Goal: Task Accomplishment & Management: Use online tool/utility

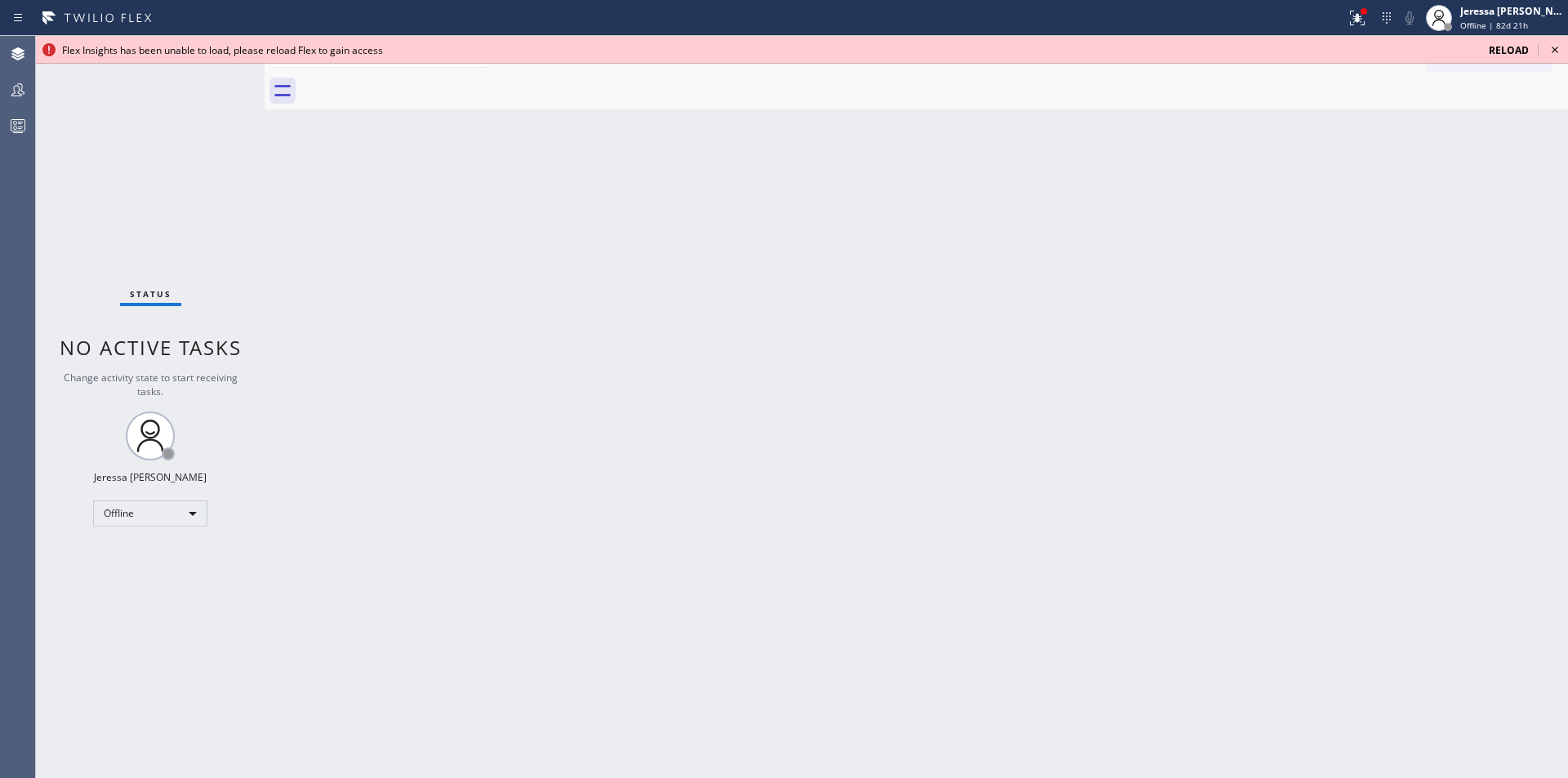
click at [1512, 49] on span "Reload" at bounding box center [1508, 50] width 40 height 14
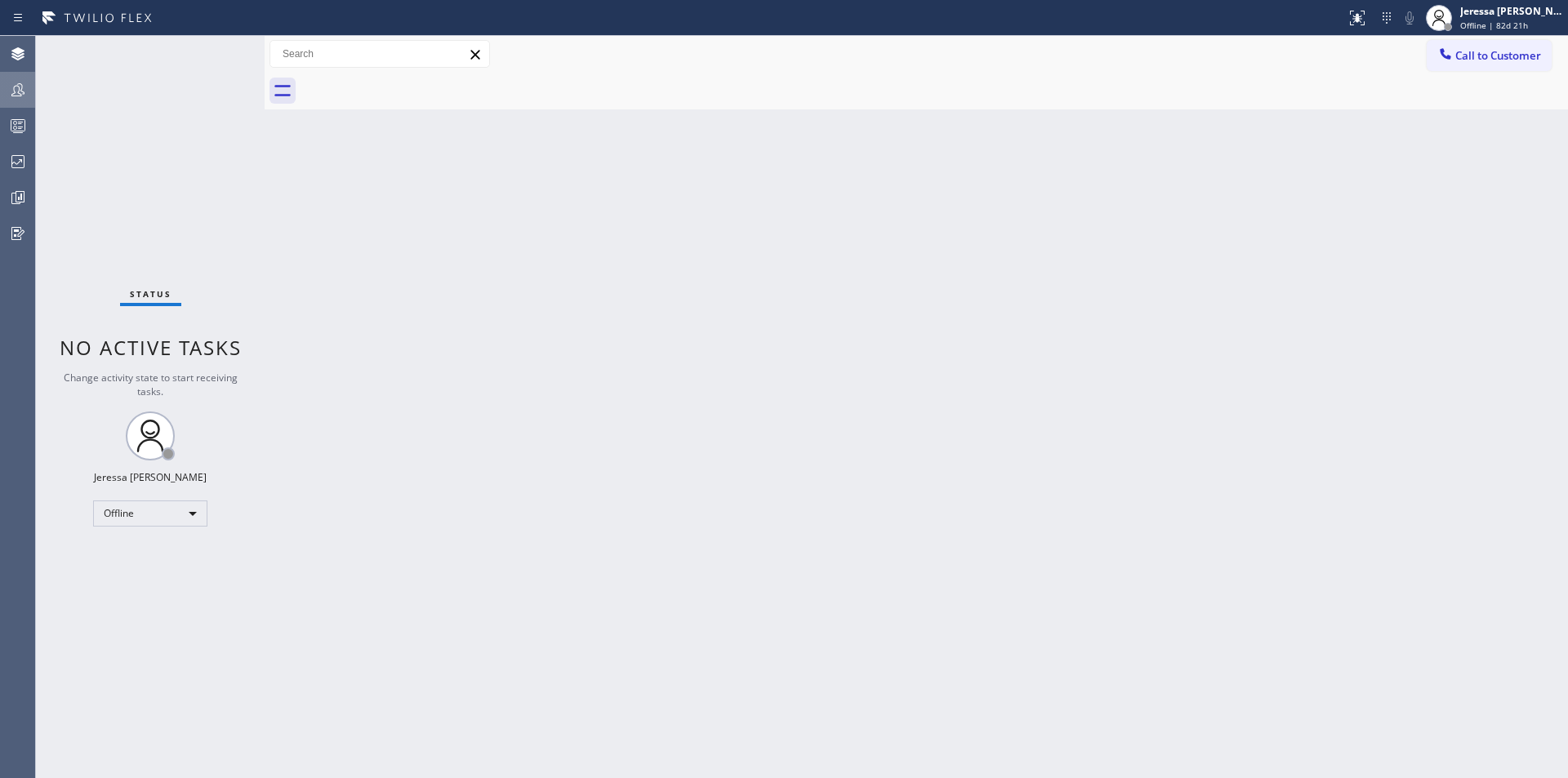
click at [23, 93] on icon at bounding box center [18, 89] width 19 height 19
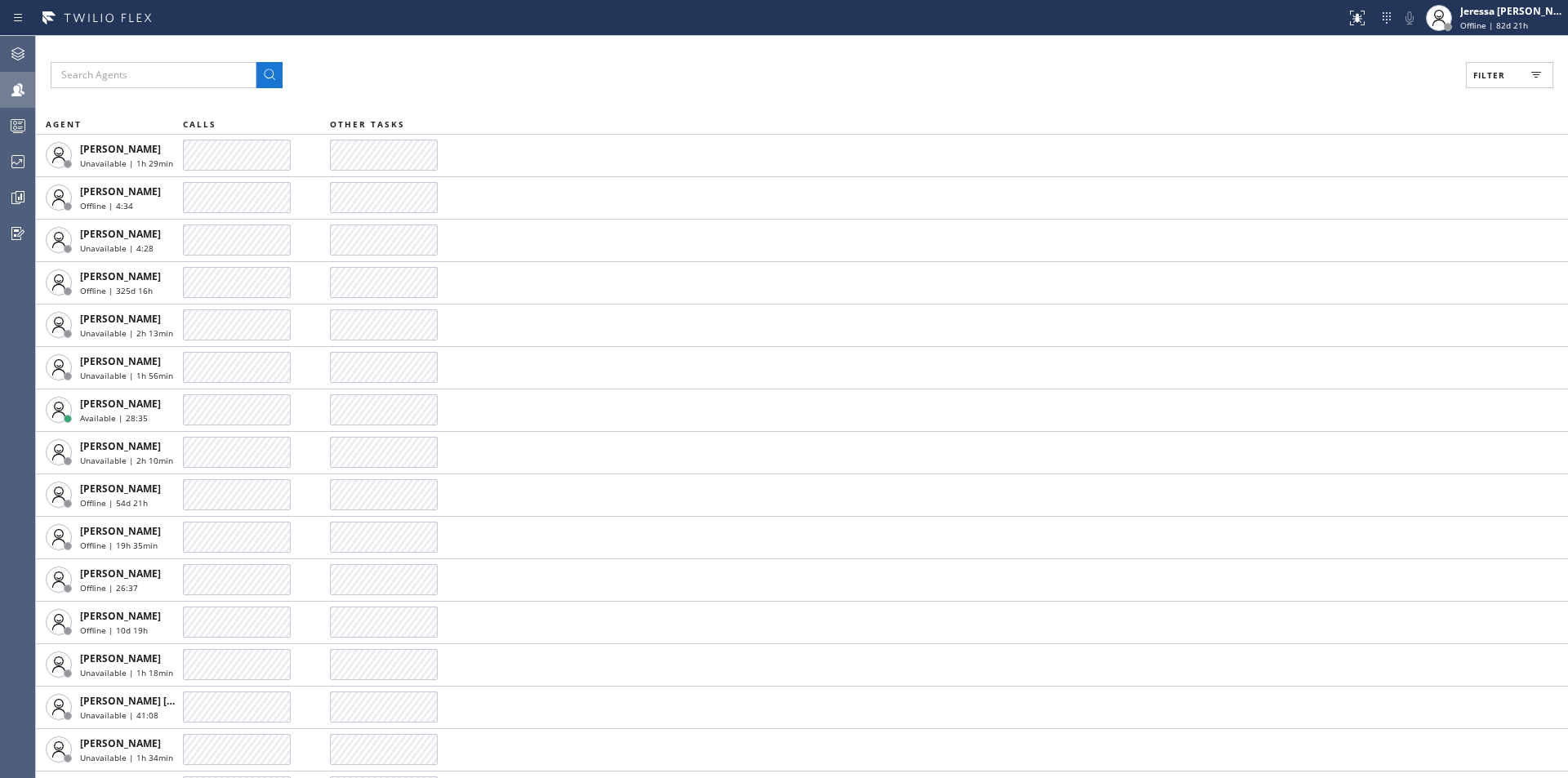
click at [1486, 72] on span "Filter" at bounding box center [1488, 75] width 32 height 12
click at [1359, 193] on label "Available" at bounding box center [1446, 193] width 215 height 14
click at [1339, 193] on input "Available" at bounding box center [1330, 193] width 19 height 19
checkbox input "true"
click at [1469, 88] on span "Apply" at bounding box center [1468, 93] width 33 height 12
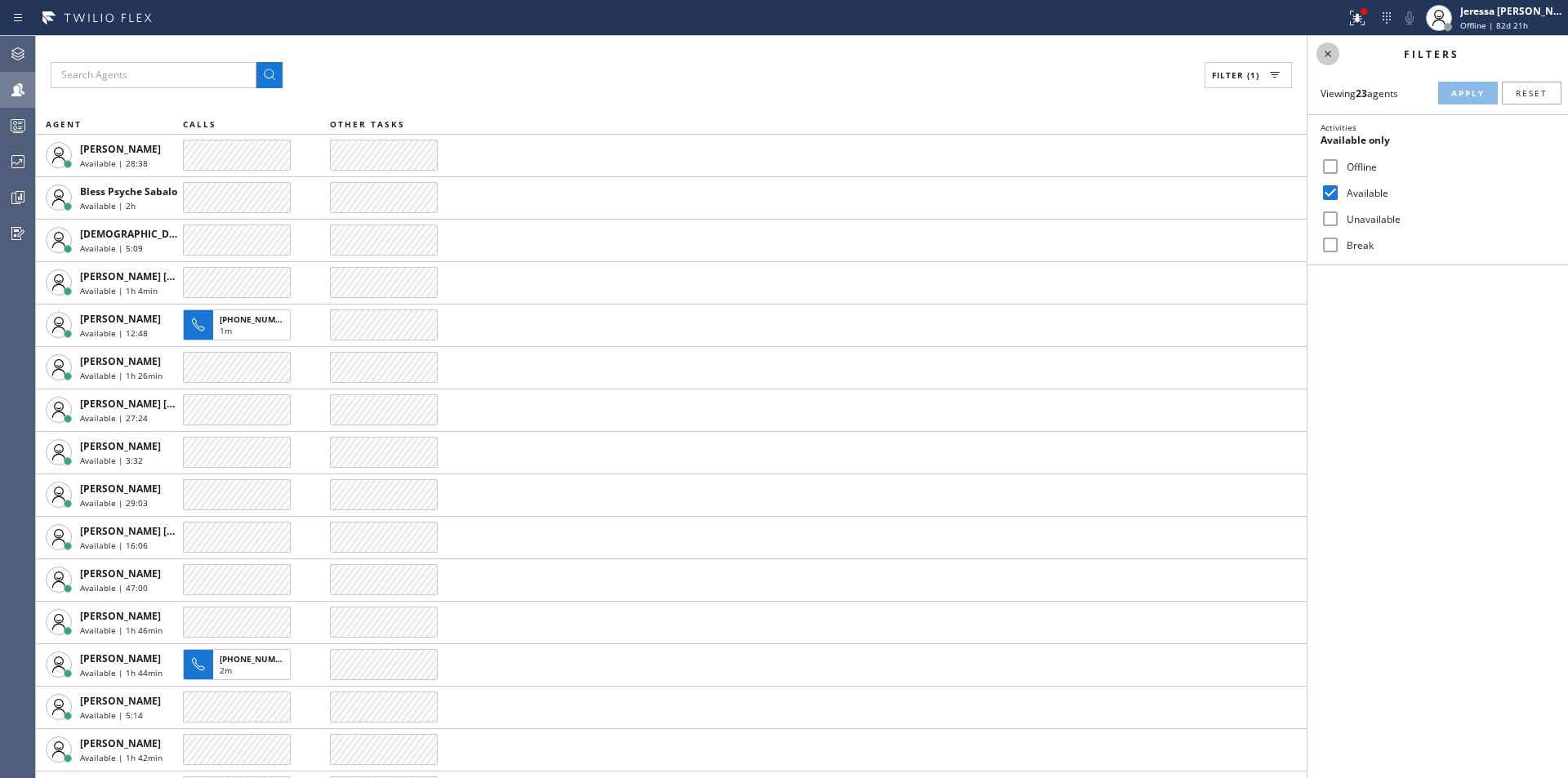
click at [1322, 53] on icon at bounding box center [1328, 53] width 19 height 19
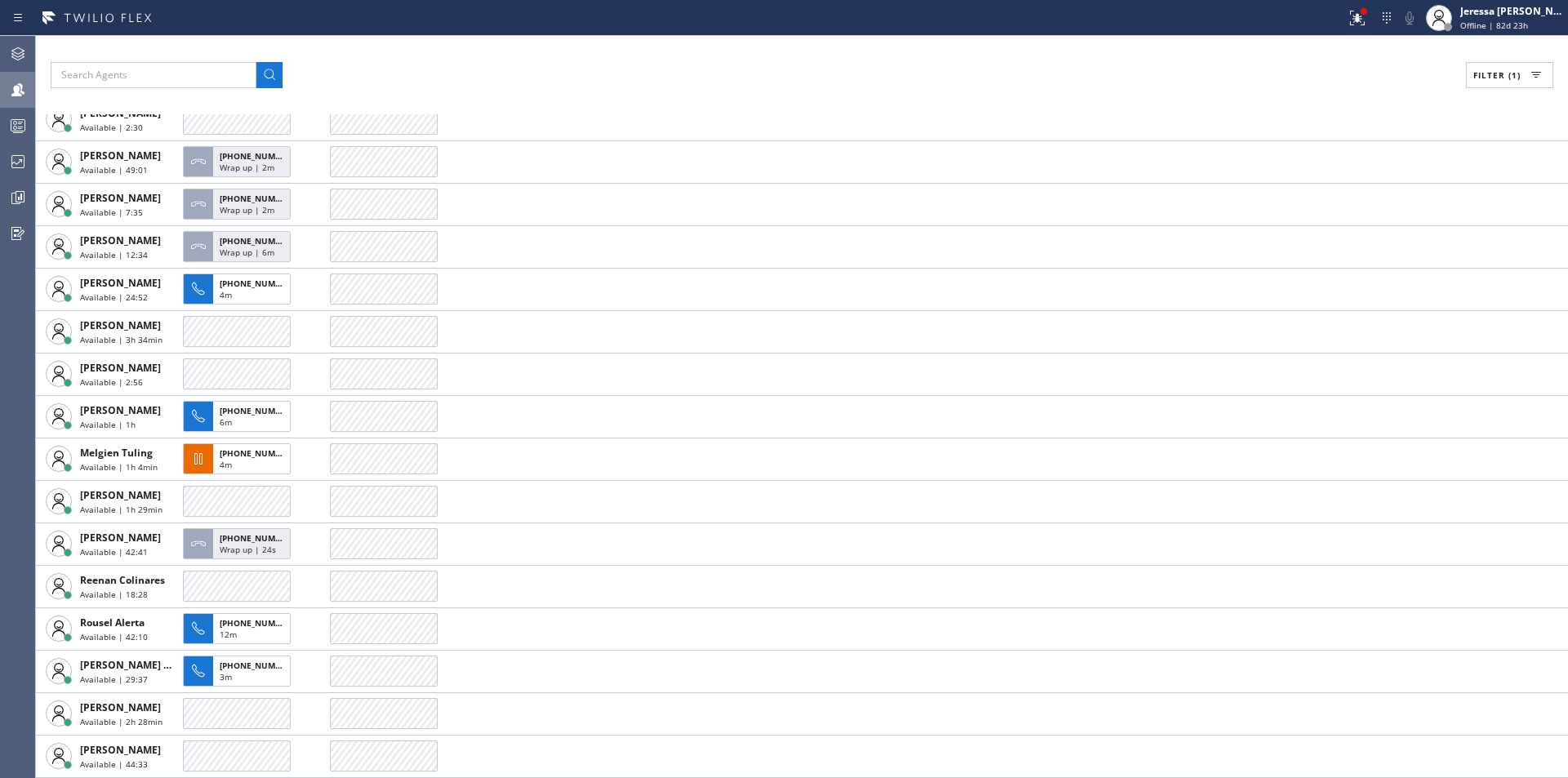
scroll to position [333, 0]
